Goal: Task Accomplishment & Management: Use online tool/utility

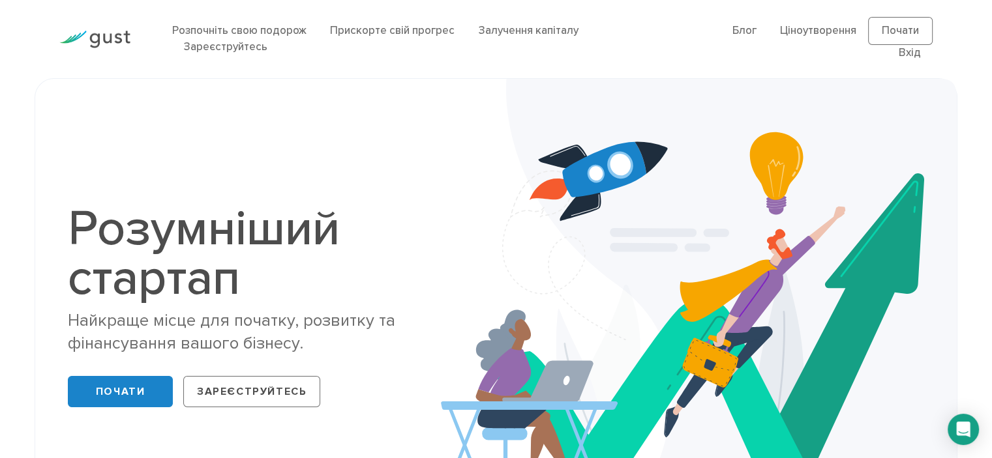
scroll to position [65, 0]
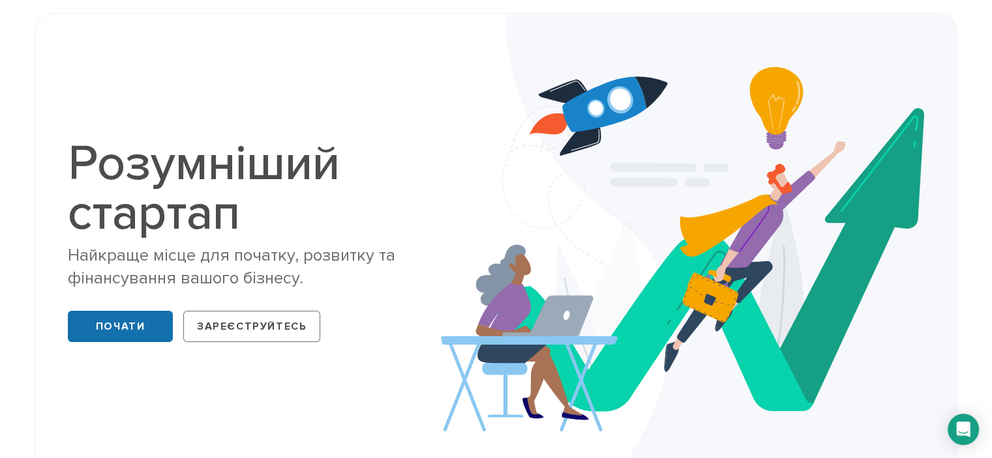
click at [113, 326] on font "Почати" at bounding box center [121, 326] width 50 height 13
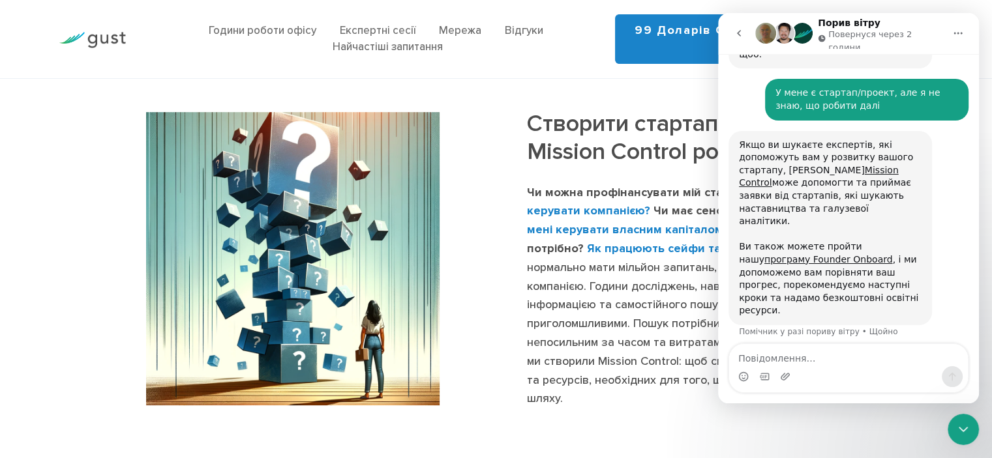
scroll to position [587, 0]
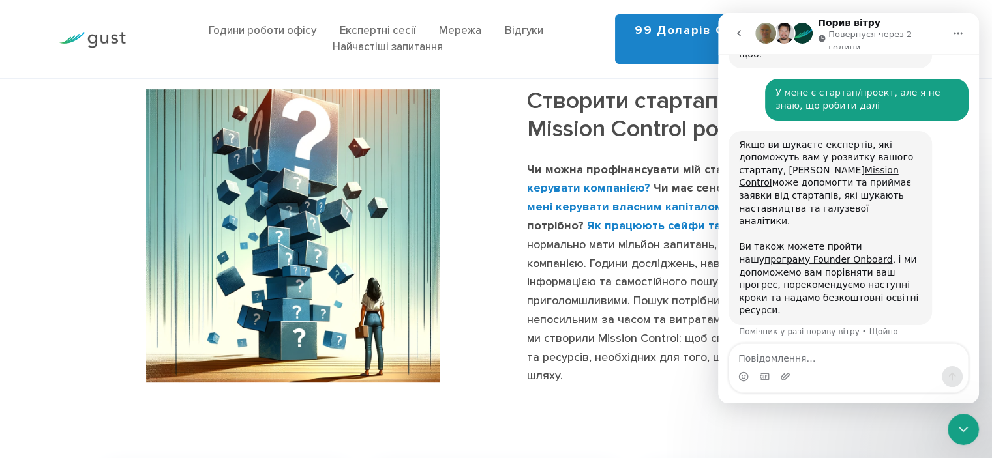
click at [739, 31] on icon "повернутися" at bounding box center [738, 33] width 10 height 10
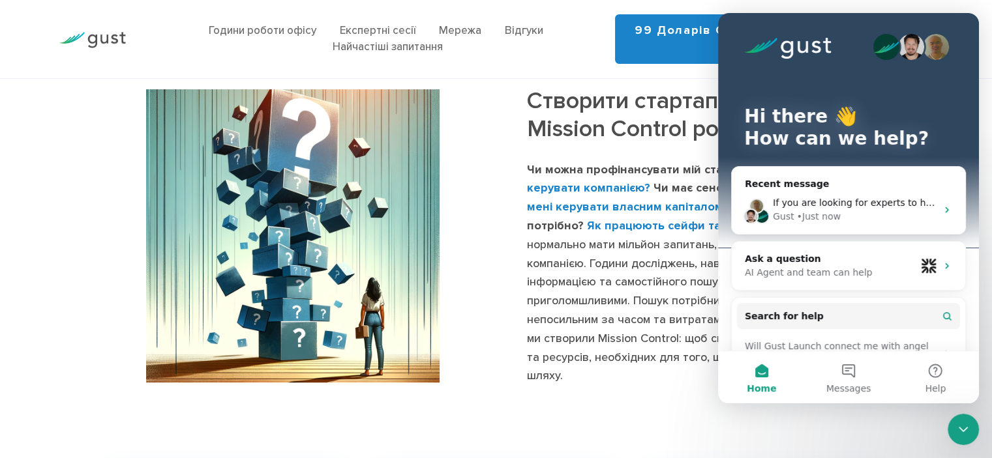
scroll to position [0, 0]
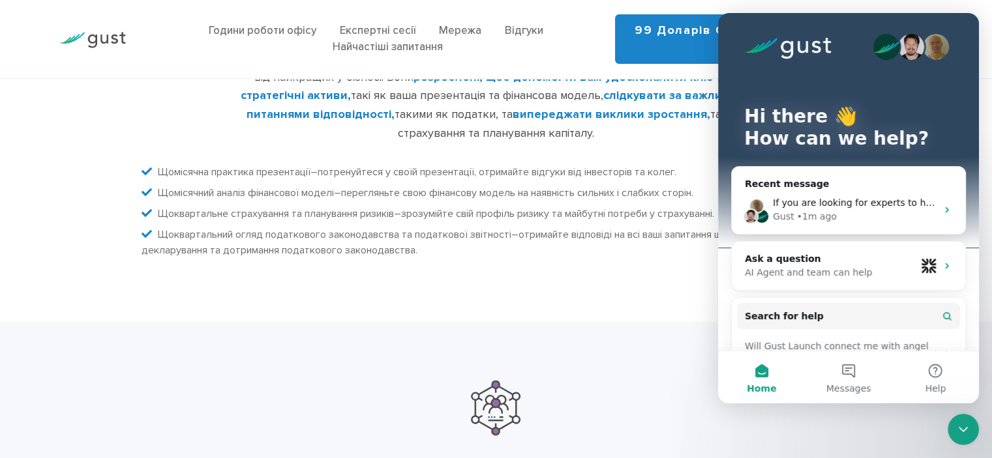
scroll to position [3064, 0]
